Goal: Check status: Check status

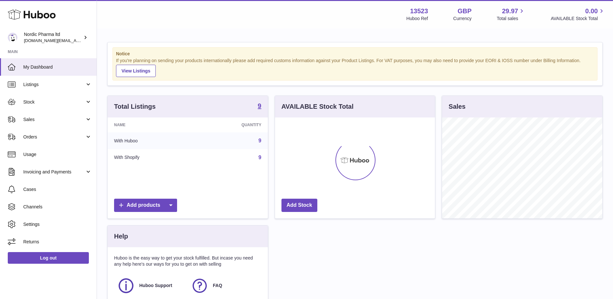
scroll to position [101, 160]
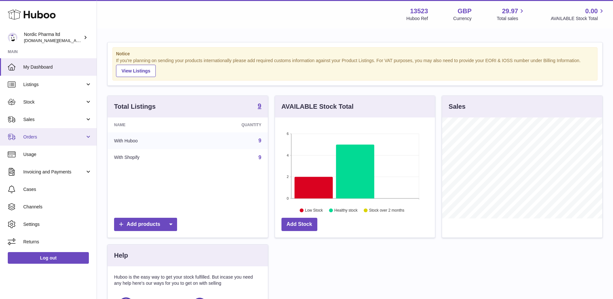
click at [79, 139] on span "Orders" at bounding box center [54, 137] width 62 height 6
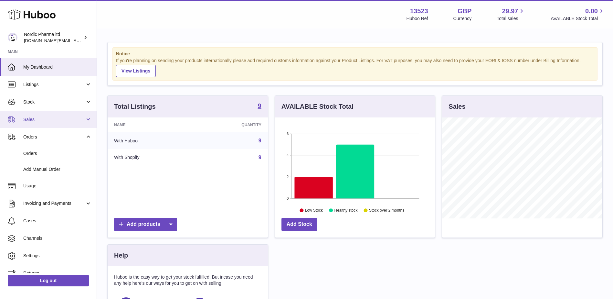
click at [82, 122] on span "Sales" at bounding box center [54, 119] width 62 height 6
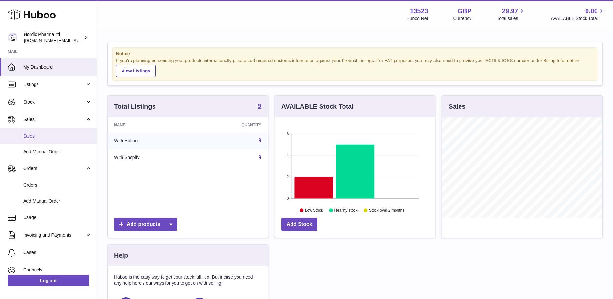
click at [33, 131] on link "Sales" at bounding box center [48, 136] width 97 height 16
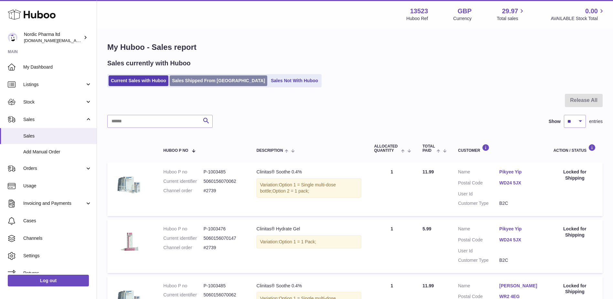
click at [200, 81] on link "Sales Shipped From Huboo" at bounding box center [219, 80] width 98 height 11
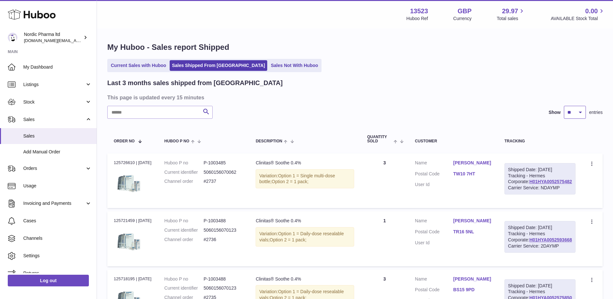
click at [575, 107] on select "** ** **" at bounding box center [575, 112] width 22 height 13
click at [564, 106] on select "** ** **" at bounding box center [575, 112] width 22 height 13
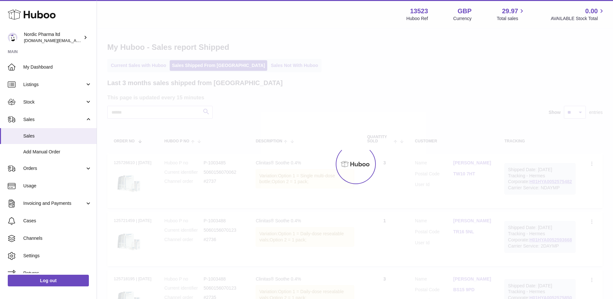
click at [572, 111] on div at bounding box center [355, 164] width 516 height 270
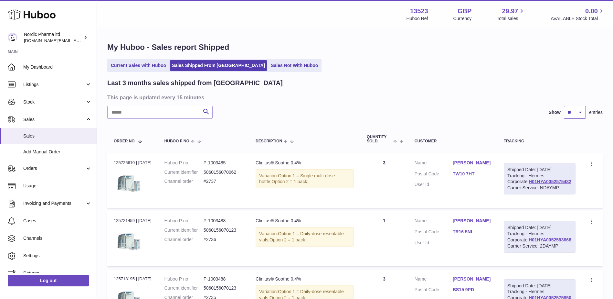
click at [574, 114] on select "** ** **" at bounding box center [575, 112] width 22 height 13
select select "**"
click at [564, 106] on select "** ** **" at bounding box center [575, 112] width 22 height 13
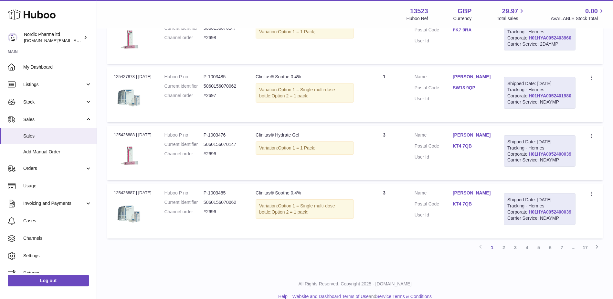
scroll to position [3242, 0]
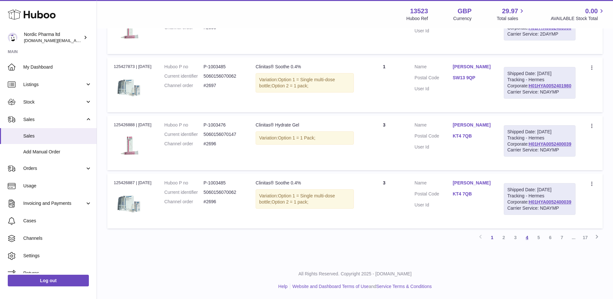
click at [527, 238] on link "4" at bounding box center [528, 238] width 12 height 12
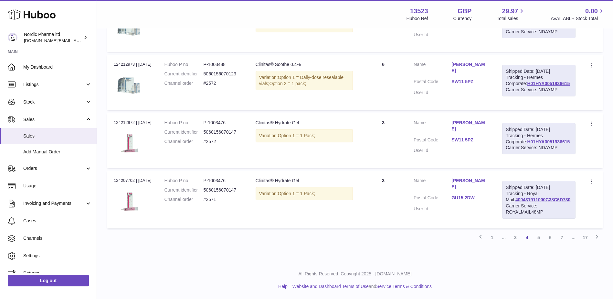
scroll to position [3242, 0]
click at [538, 234] on link "5" at bounding box center [539, 238] width 12 height 12
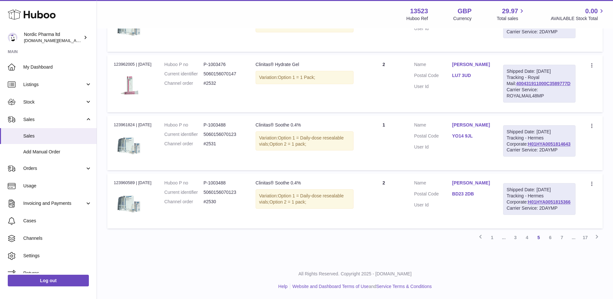
scroll to position [3242, 0]
click at [549, 236] on link "6" at bounding box center [551, 238] width 12 height 12
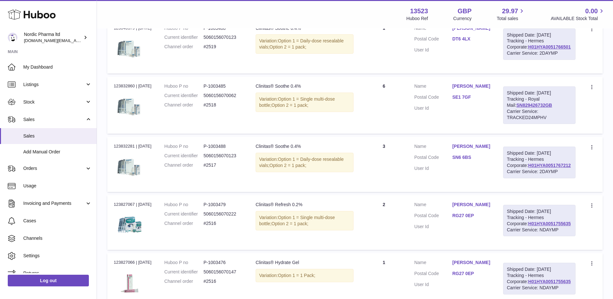
scroll to position [741, 0]
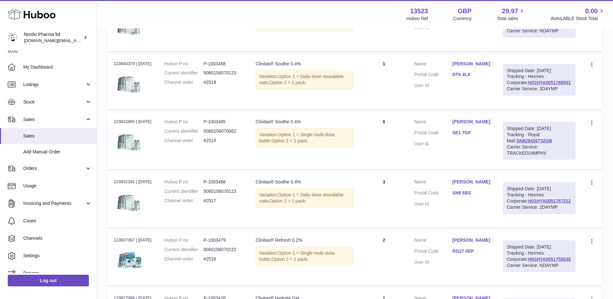
drag, startPoint x: 114, startPoint y: 152, endPoint x: 154, endPoint y: 153, distance: 40.8
click at [154, 109] on td "Order no 123840379 | 31st Aug" at bounding box center [132, 81] width 51 height 55
copy div "123840379 | 31st Aug"
click at [255, 51] on td "Description Clinitas® Soothe 0.4% Variation: Option 1 = Daily-dose resealable v…" at bounding box center [304, 23] width 111 height 55
click at [147, 67] on div "Order no 123840379 | 31st Aug" at bounding box center [133, 64] width 38 height 6
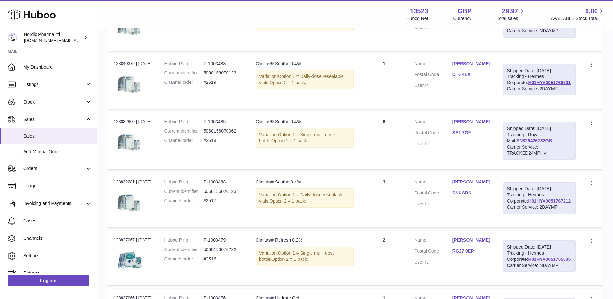
click at [147, 67] on div "Order no 123840379 | 31st Aug" at bounding box center [133, 64] width 38 height 6
copy td "123840379 | 31st Aug"
click at [218, 109] on td "Huboo P no P-1003488 Current identifier 5060156070123 Channel order #2519" at bounding box center [203, 81] width 91 height 55
